Goal: Navigation & Orientation: Find specific page/section

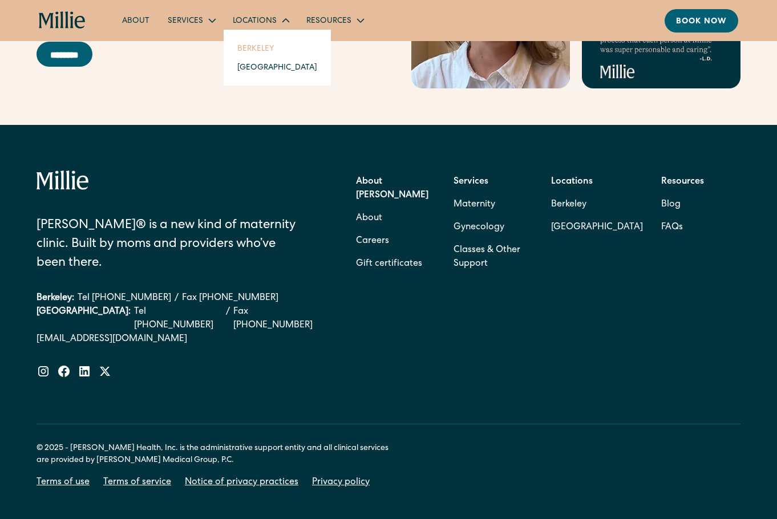
click at [265, 48] on link "Berkeley" at bounding box center [277, 48] width 98 height 19
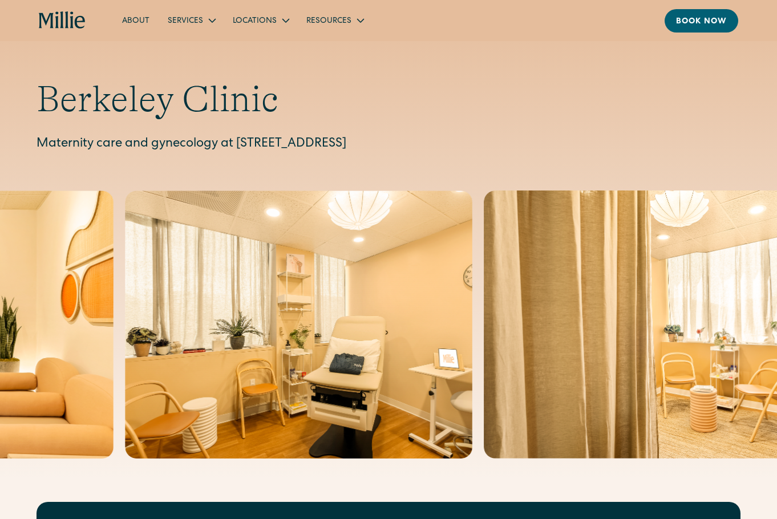
drag, startPoint x: 240, startPoint y: 140, endPoint x: 539, endPoint y: 146, distance: 299.2
click at [539, 146] on p "Maternity care and gynecology at 2999 Regent Street, Suite 524, Berkeley, CA 94…" at bounding box center [389, 144] width 704 height 19
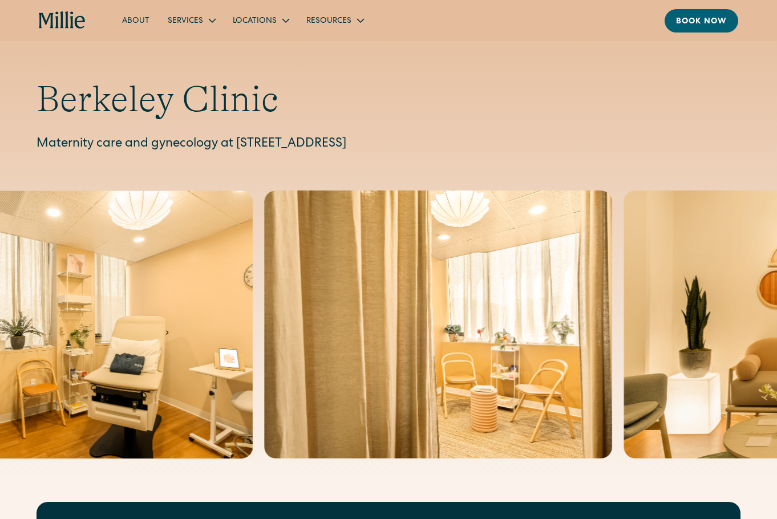
click at [54, 29] on icon "home" at bounding box center [62, 20] width 47 height 18
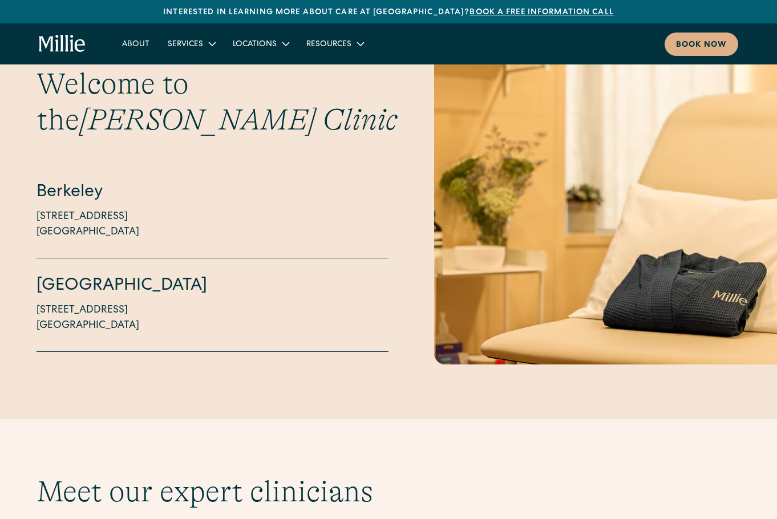
scroll to position [2715, 0]
